Goal: Task Accomplishment & Management: Manage account settings

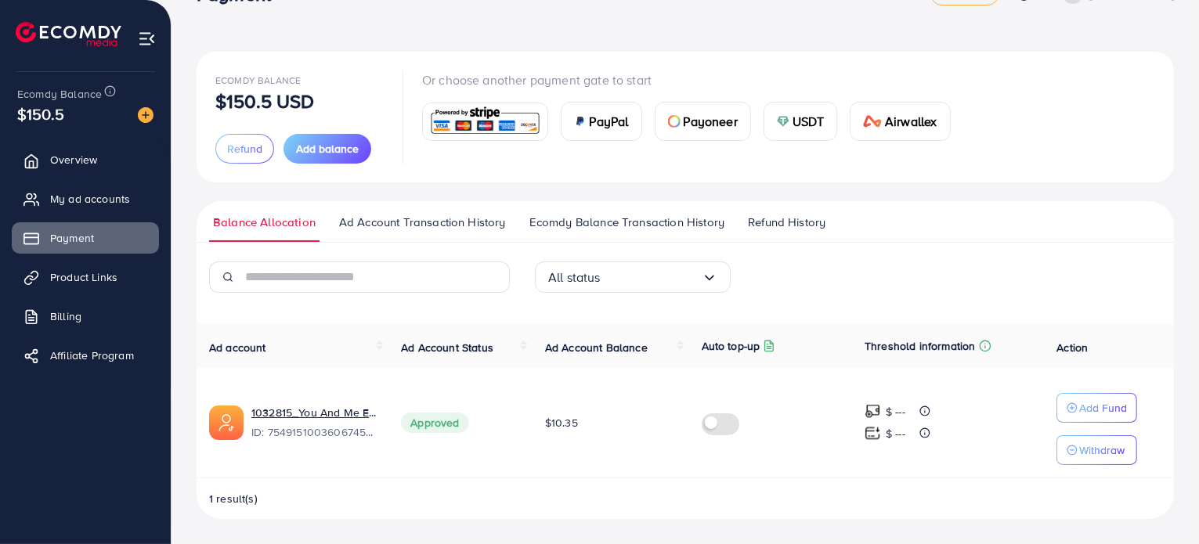
scroll to position [44, 0]
click at [95, 162] on span "Overview" at bounding box center [77, 160] width 47 height 16
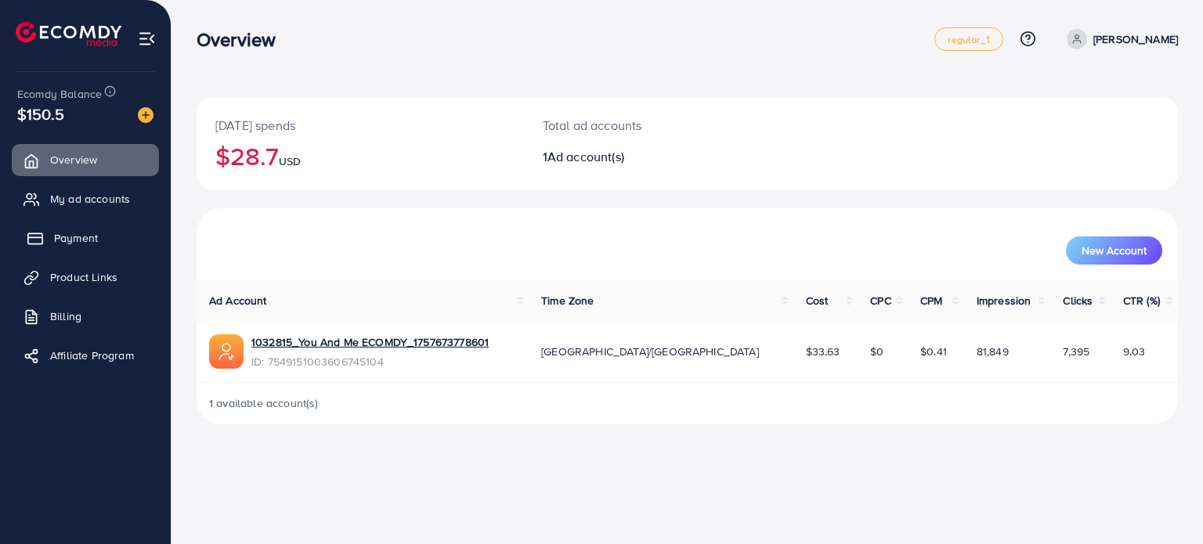
click at [102, 231] on link "Payment" at bounding box center [85, 237] width 147 height 31
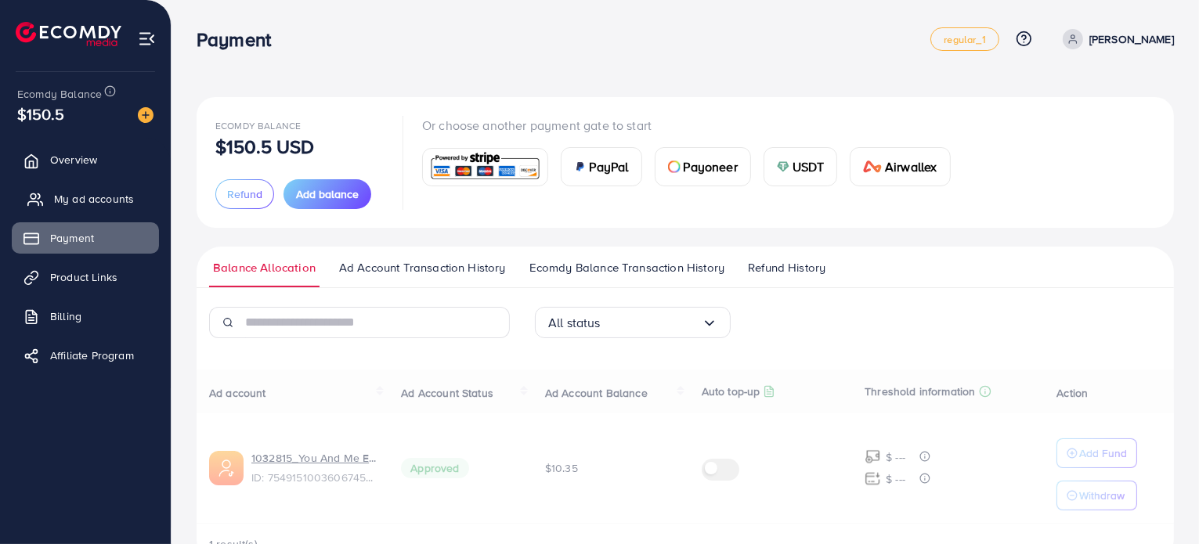
click at [135, 205] on link "My ad accounts" at bounding box center [85, 198] width 147 height 31
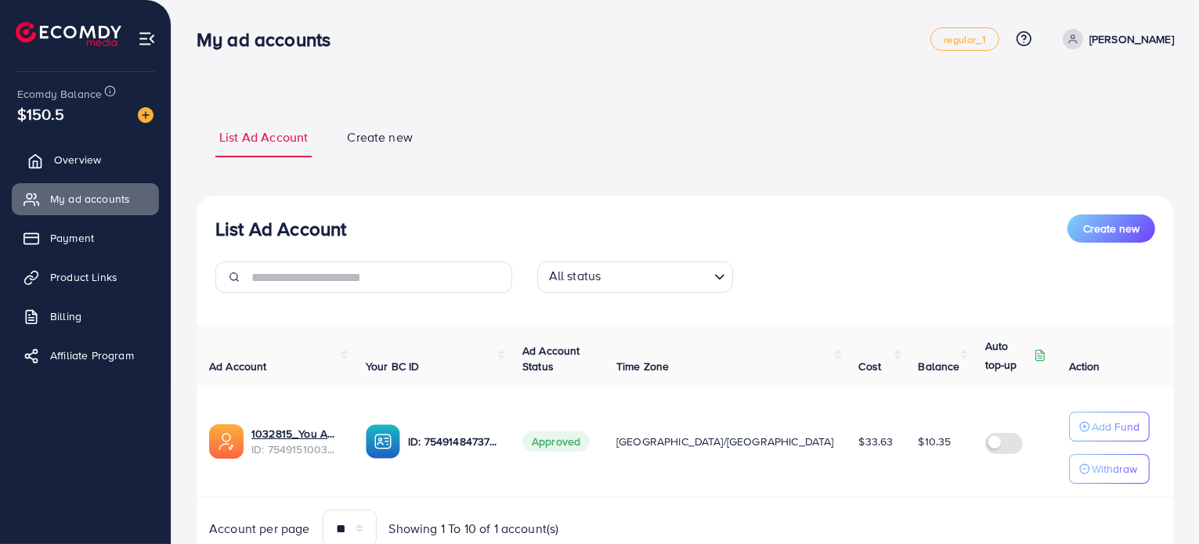
click at [50, 148] on link "Overview" at bounding box center [85, 159] width 147 height 31
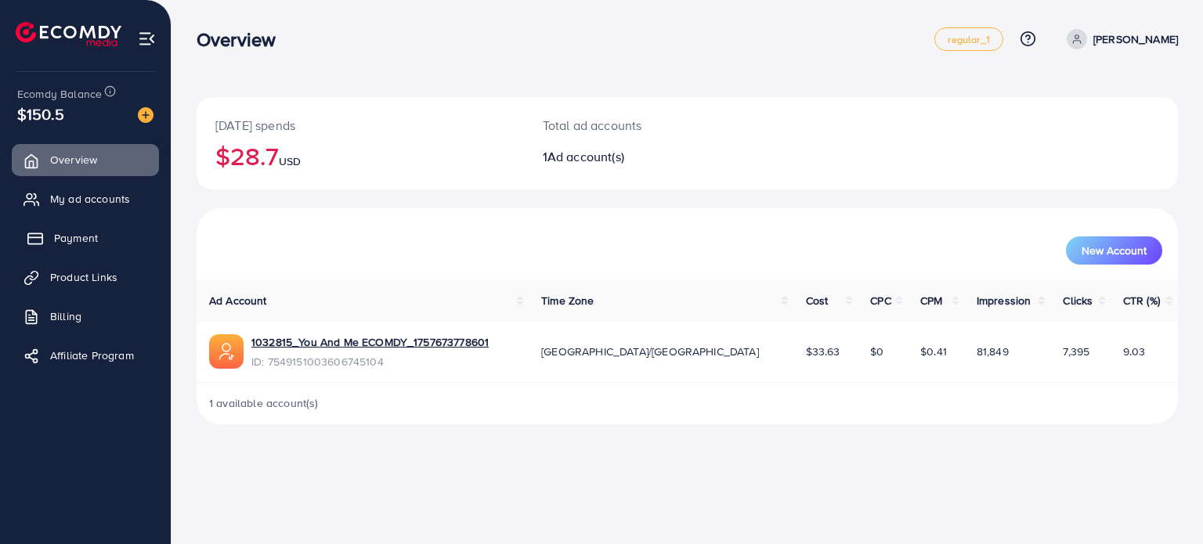
click at [103, 242] on link "Payment" at bounding box center [85, 237] width 147 height 31
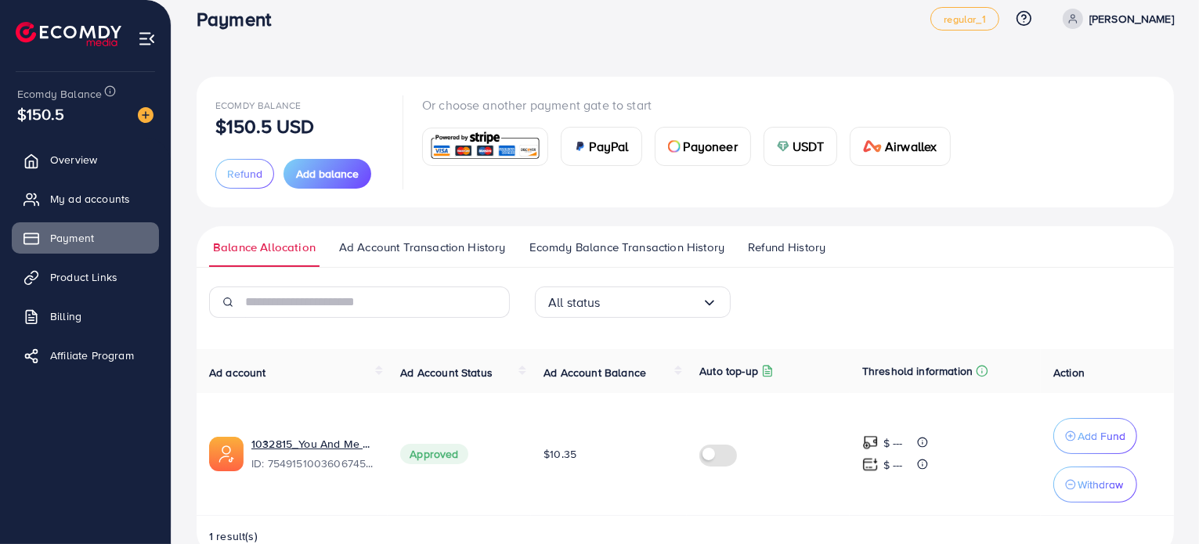
scroll to position [56, 0]
